Goal: Find specific page/section: Find specific page/section

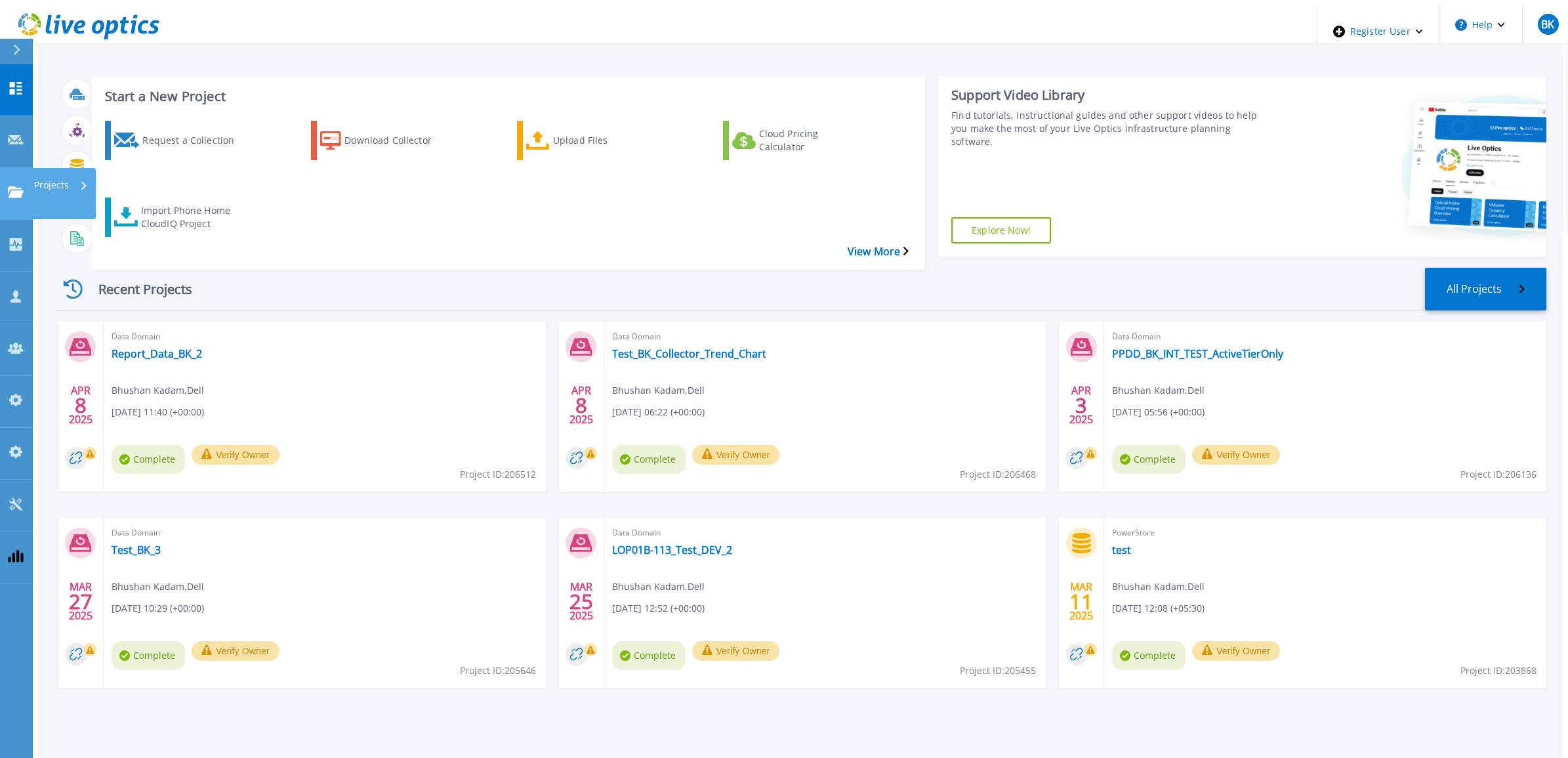
click at [44, 168] on p "Projects" at bounding box center [52, 184] width 35 height 34
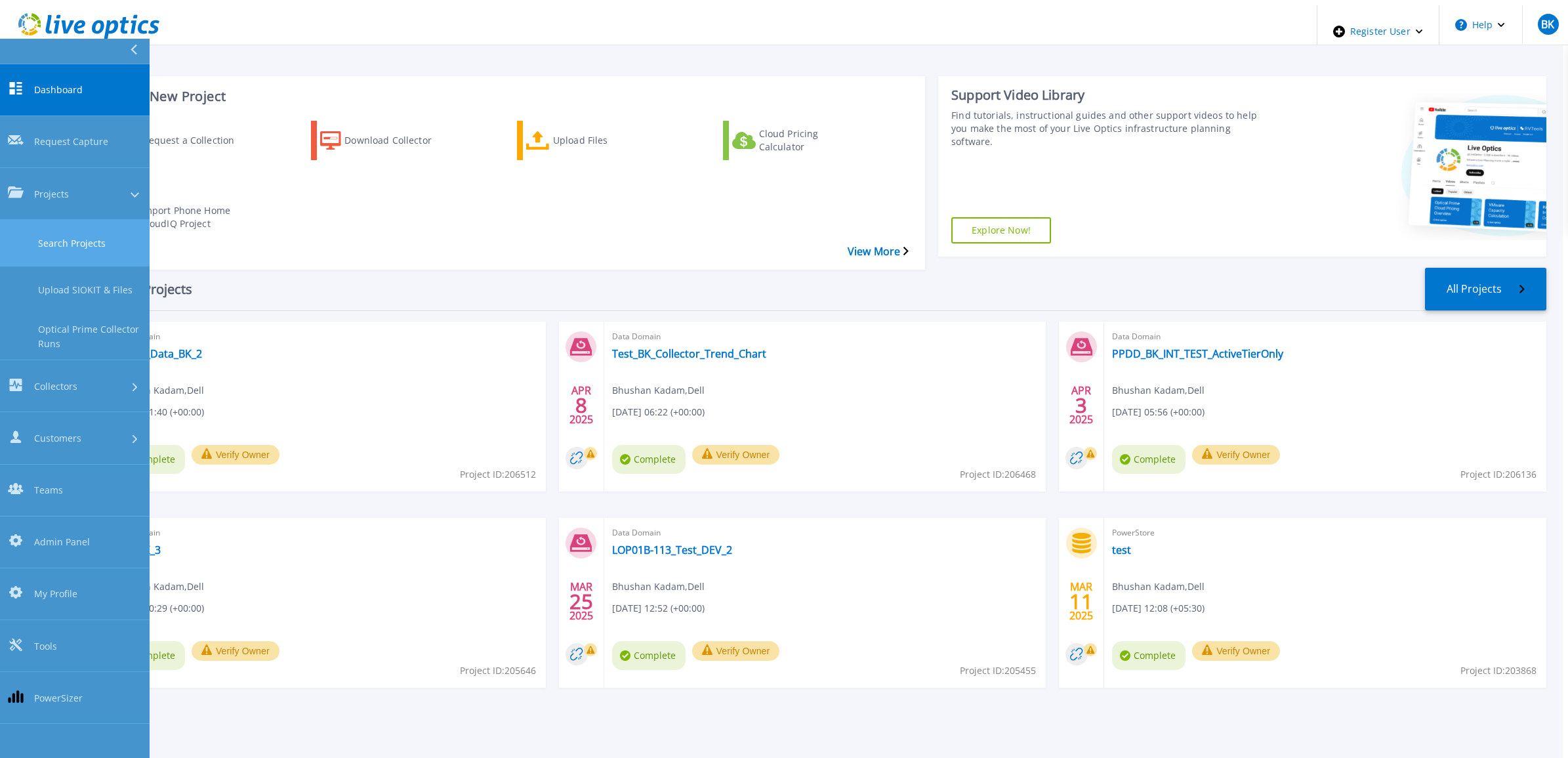
click at [54, 220] on link "Search Projects" at bounding box center [75, 243] width 149 height 46
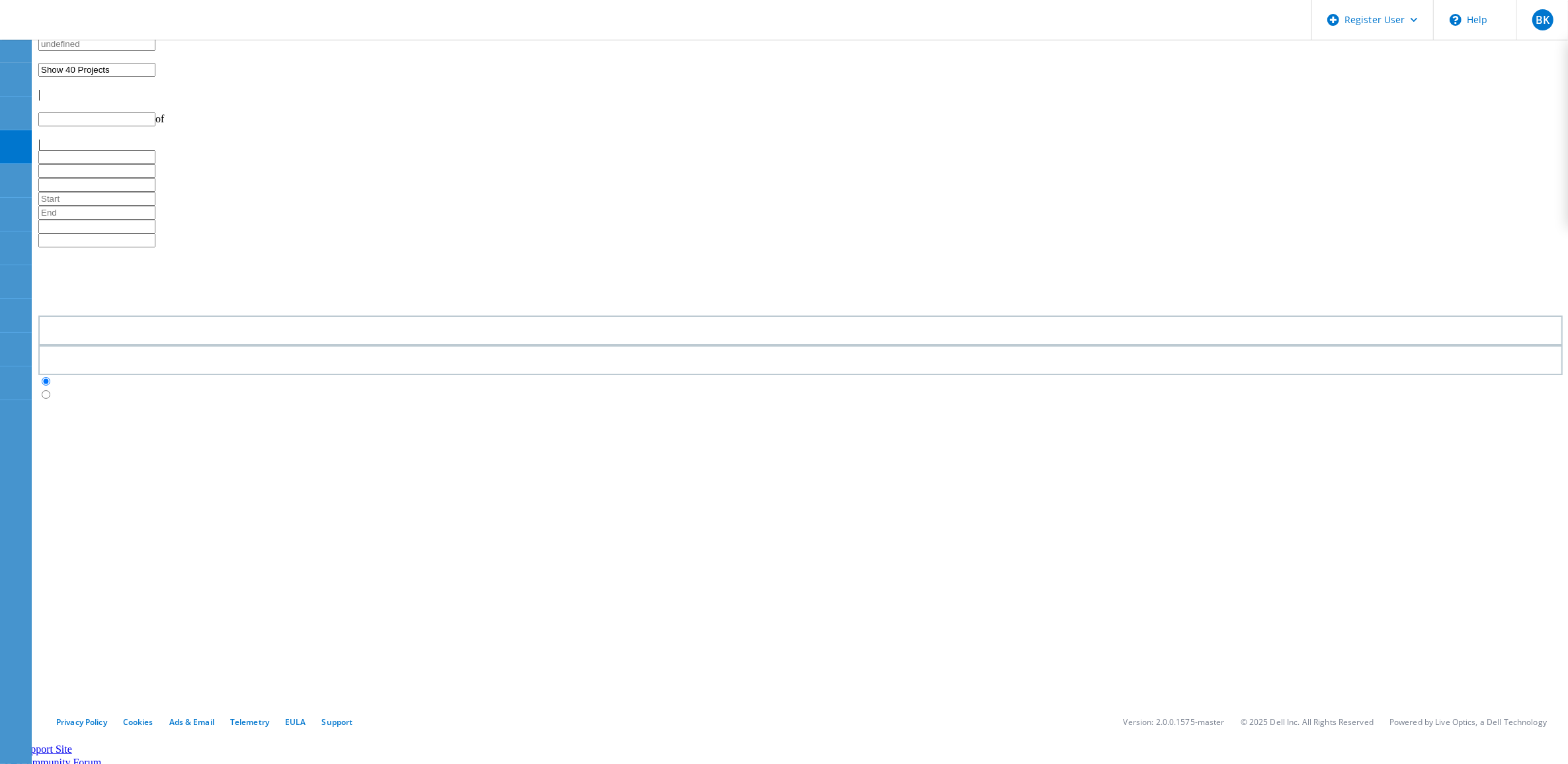
type input "1"
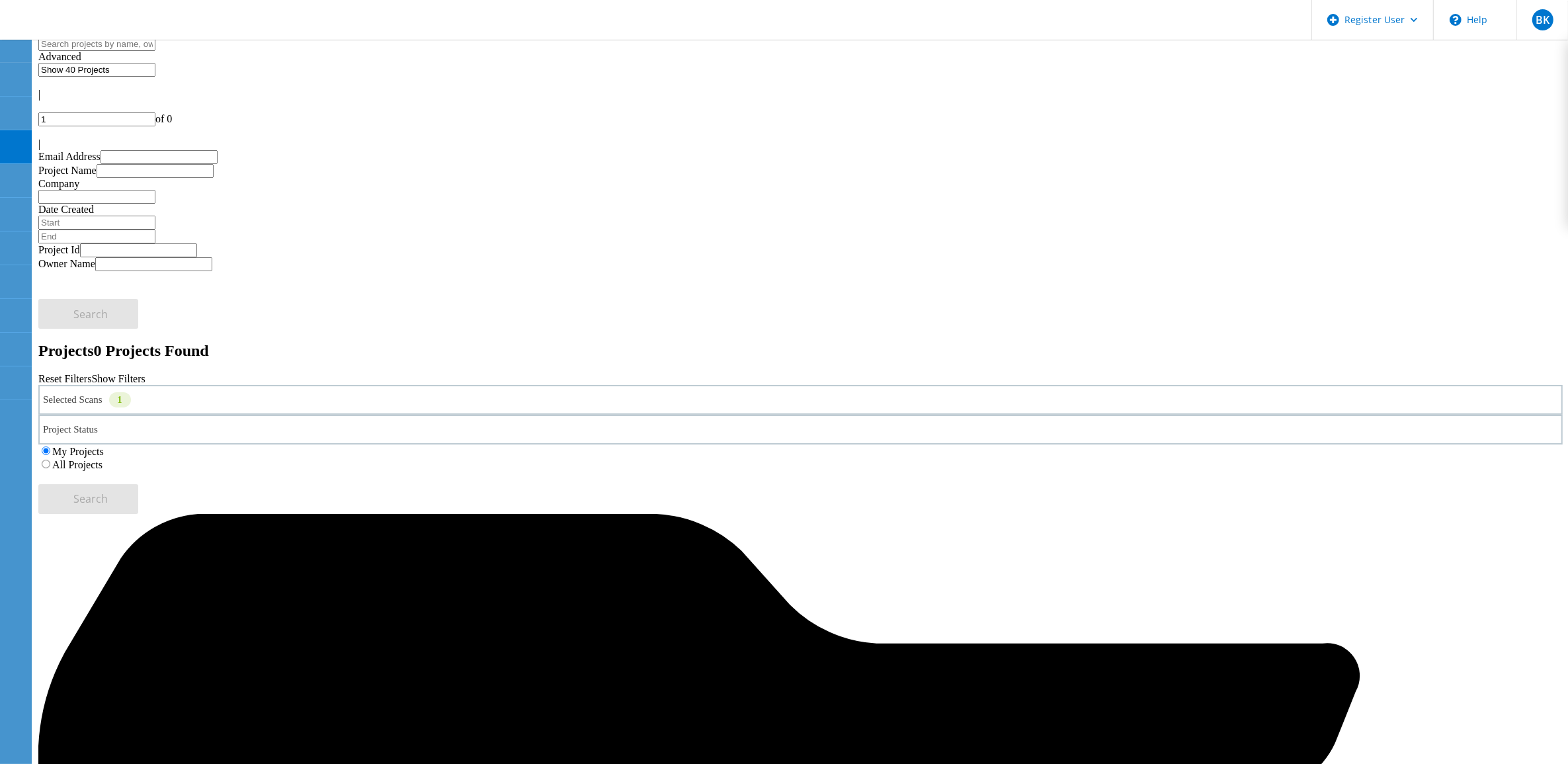
click at [102, 459] on label "All Projects" at bounding box center [77, 464] width 50 height 11
click at [50, 460] on input "All Projects" at bounding box center [46, 464] width 9 height 9
click at [198, 385] on div "Selected Scans 1" at bounding box center [800, 400] width 1524 height 30
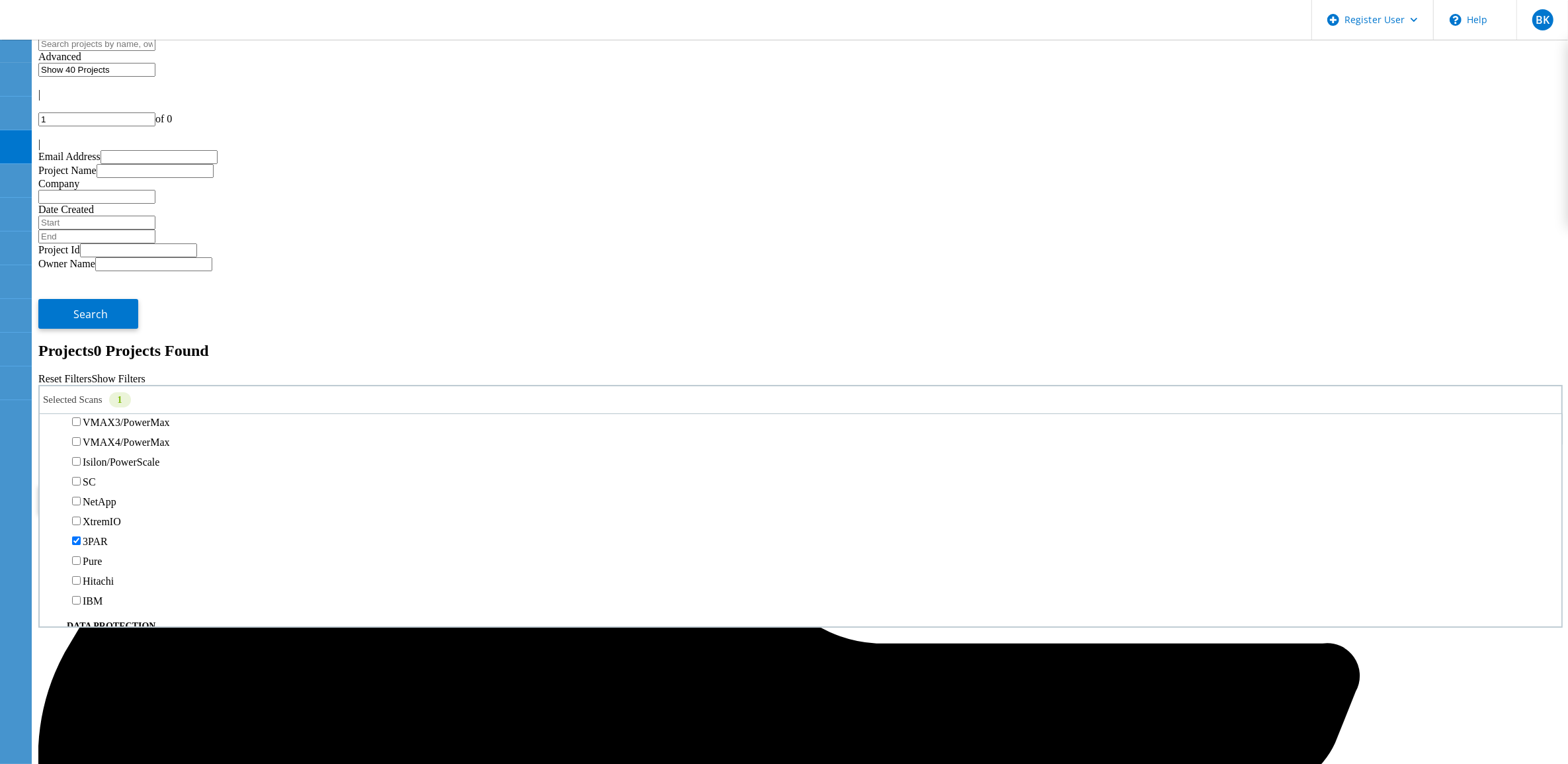
scroll to position [413, 0]
click at [138, 484] on button "Search" at bounding box center [88, 499] width 100 height 30
